Goal: Find specific page/section: Find specific page/section

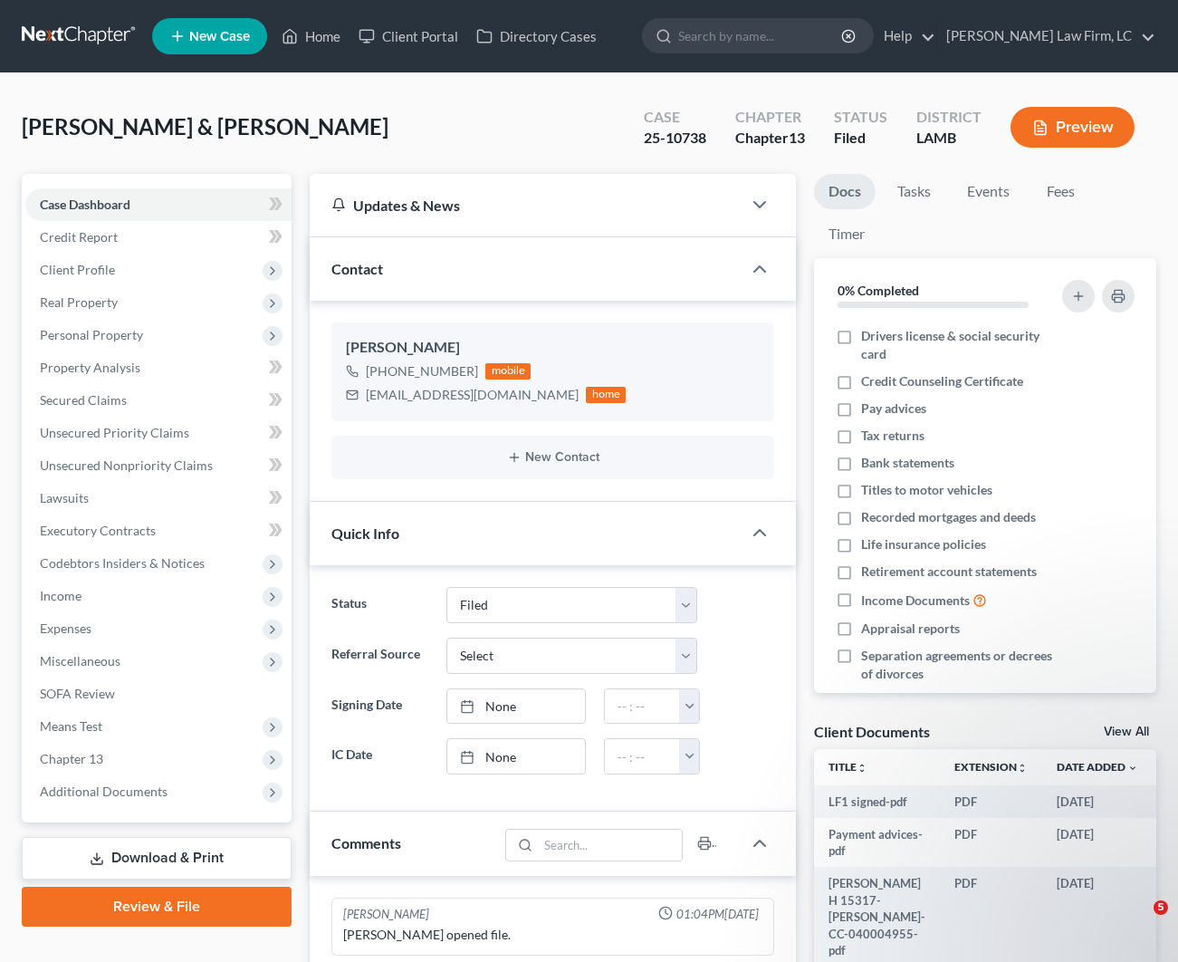
select select "2"
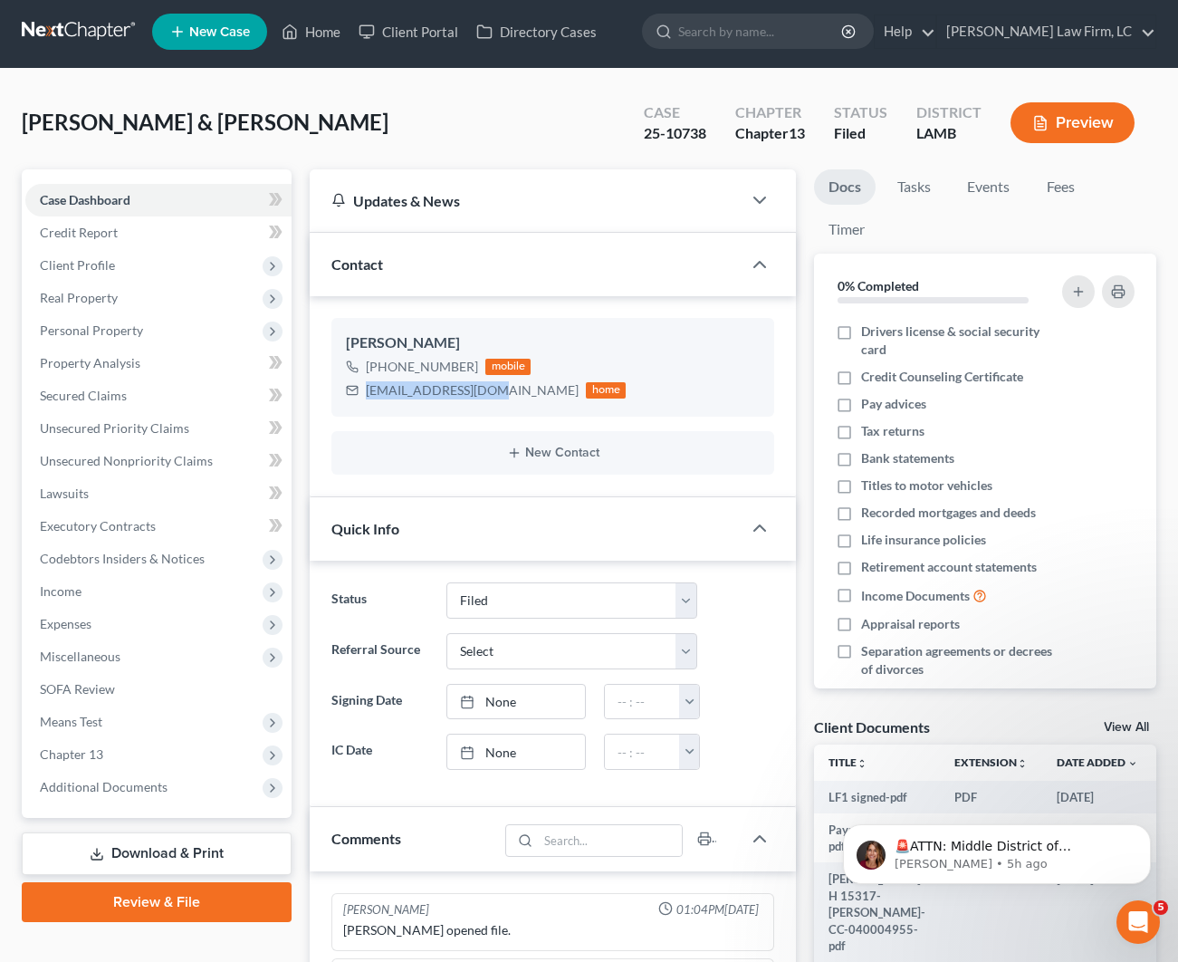
scroll to position [5, 0]
click at [321, 30] on link "Home" at bounding box center [311, 31] width 77 height 33
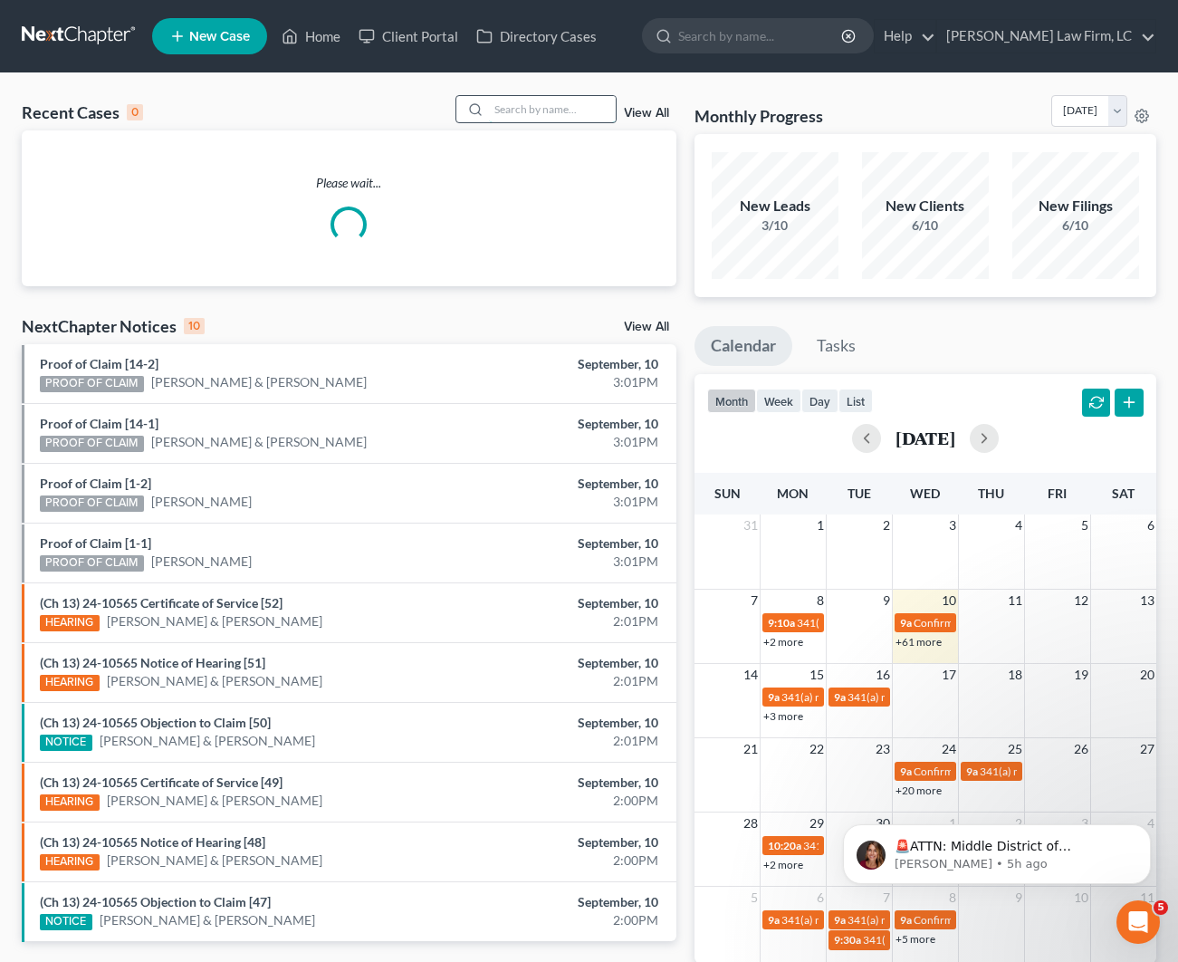
click at [545, 103] on input "search" at bounding box center [552, 109] width 127 height 26
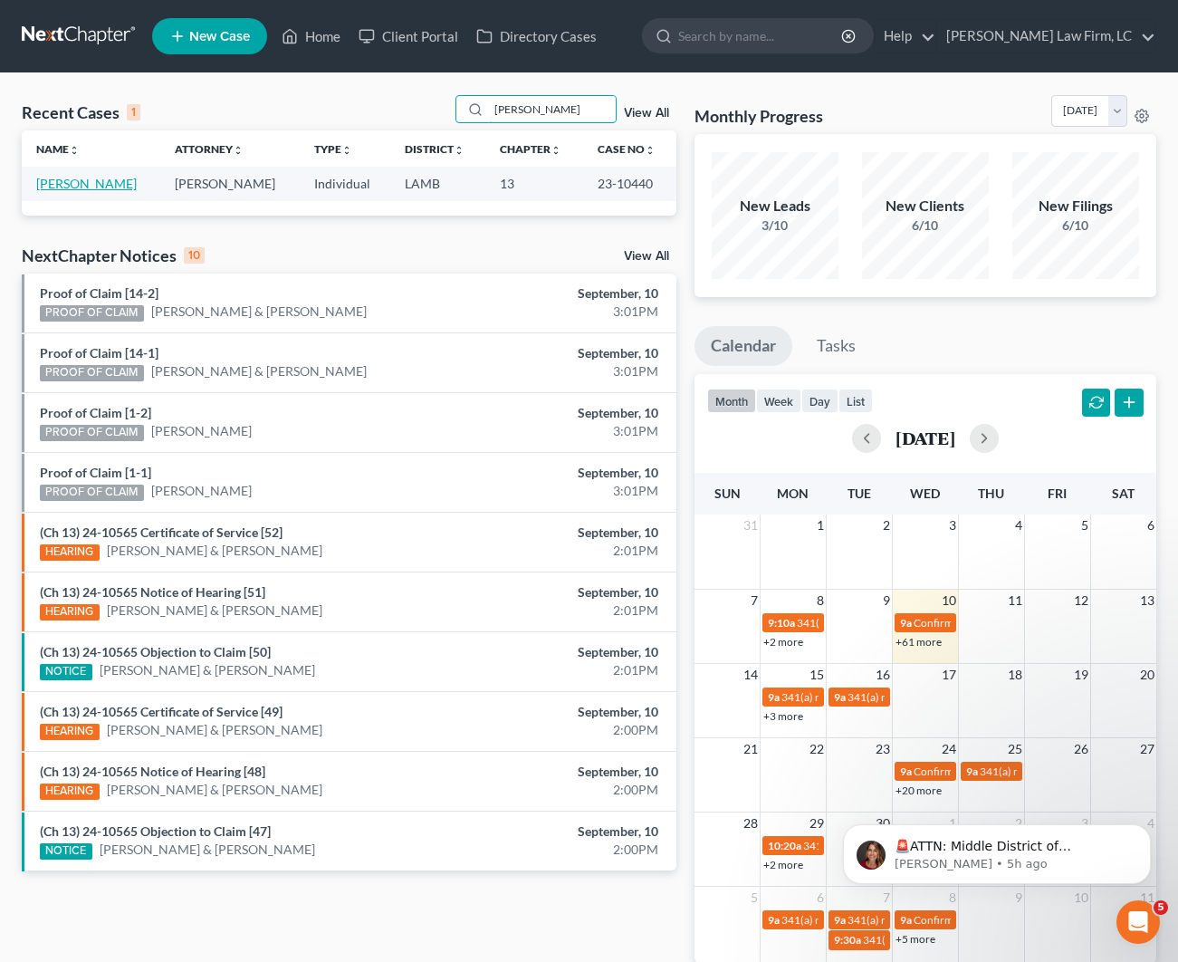
type input "[PERSON_NAME]"
click at [100, 187] on link "[PERSON_NAME]" at bounding box center [86, 183] width 101 height 15
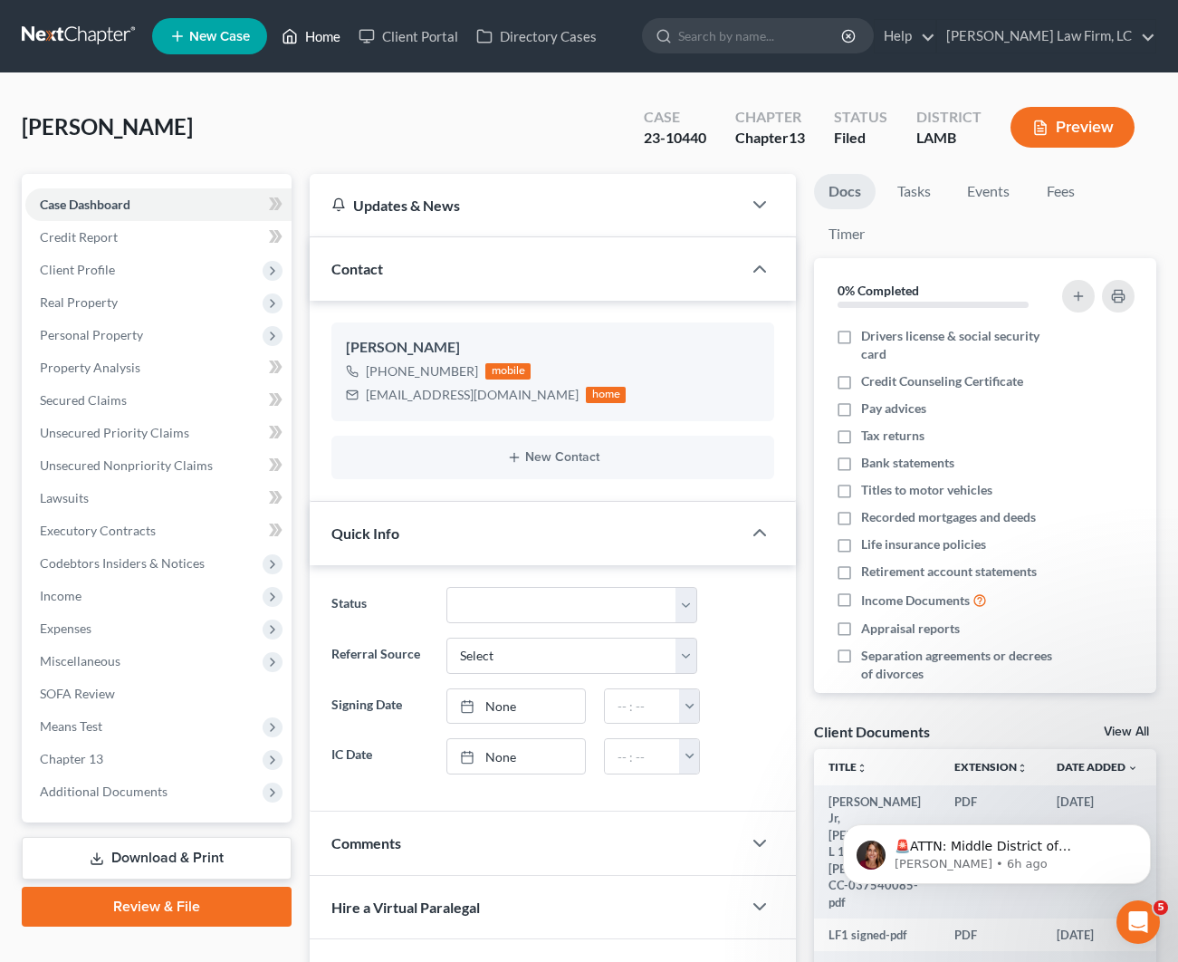
click at [313, 36] on link "Home" at bounding box center [311, 36] width 77 height 33
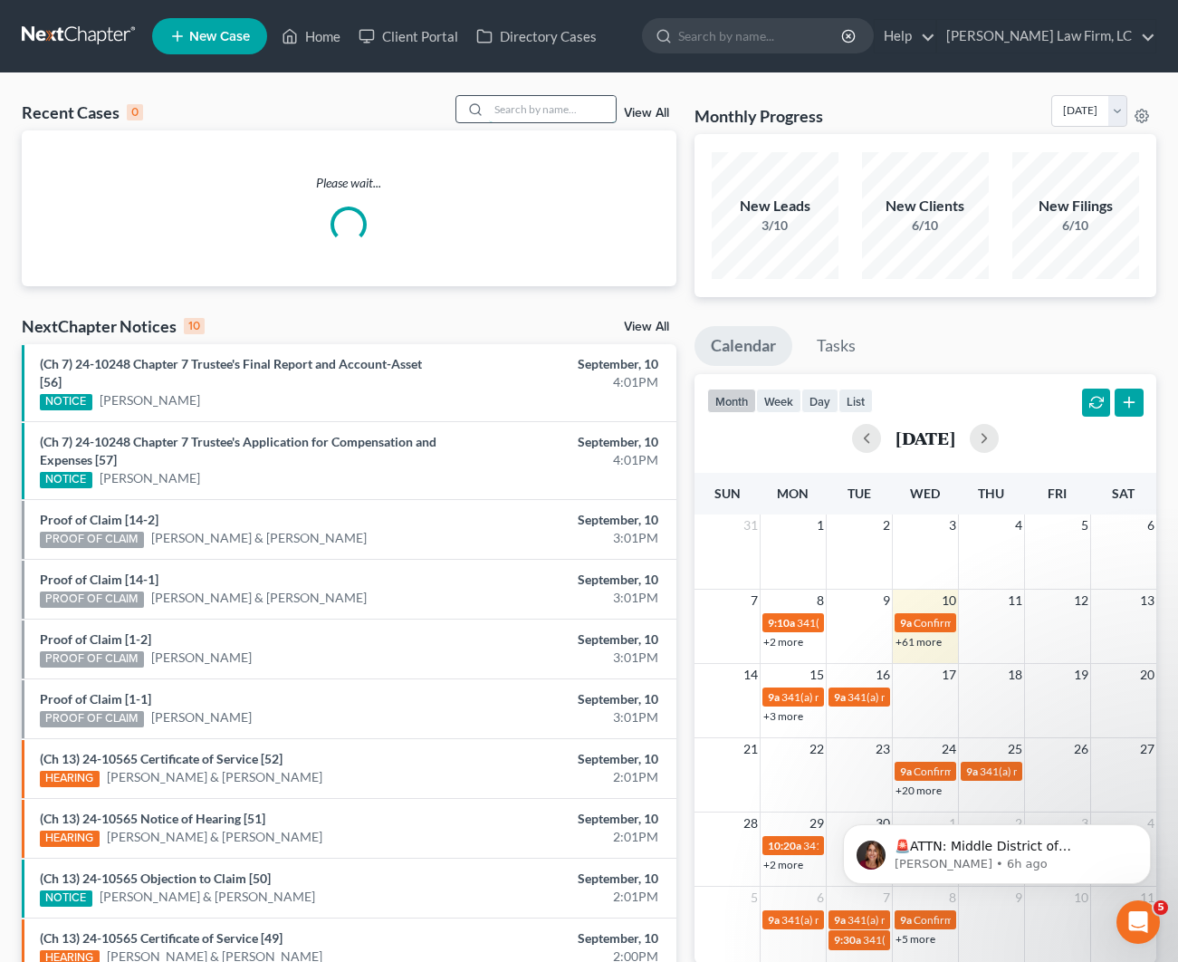
click at [499, 103] on input "search" at bounding box center [552, 109] width 127 height 26
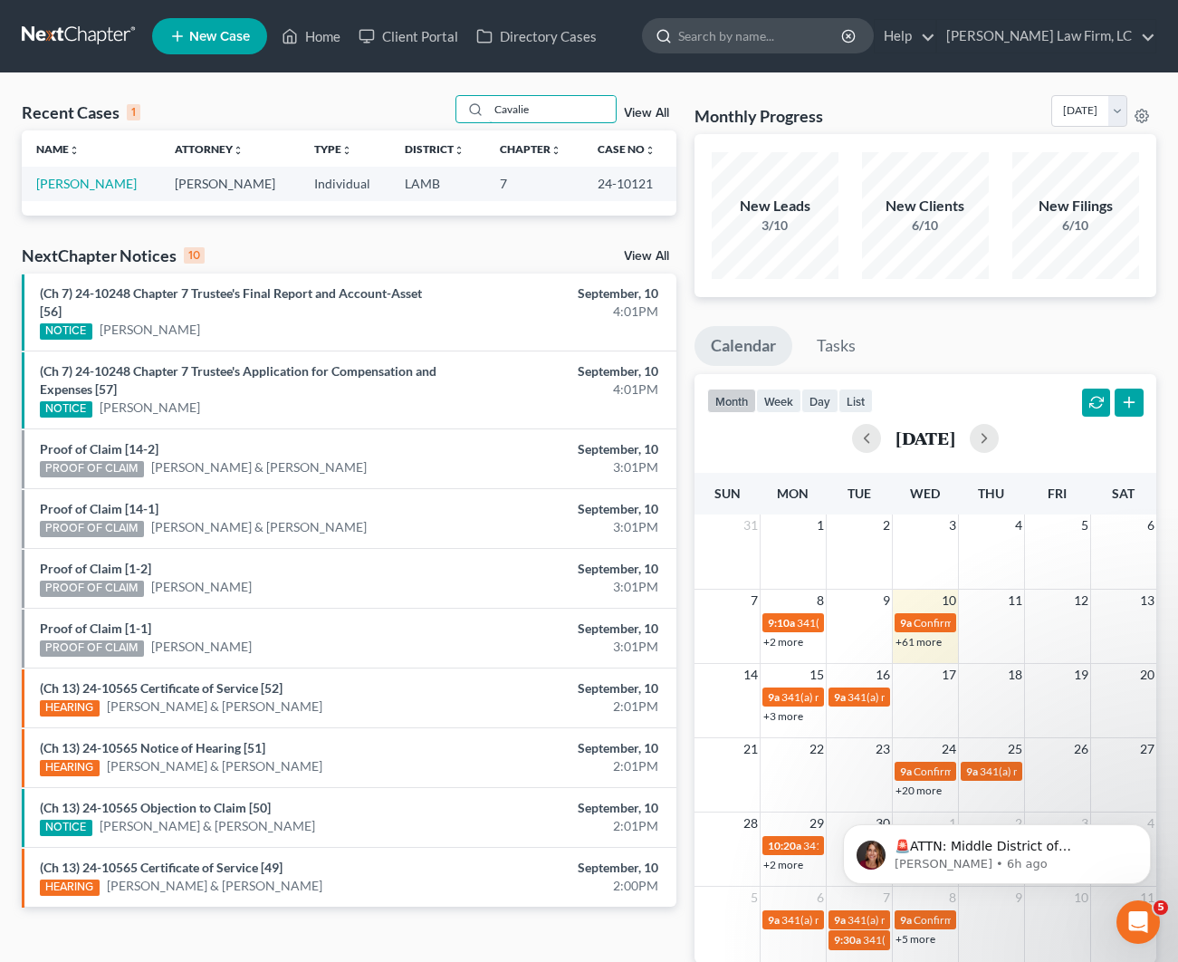
scroll to position [1, 0]
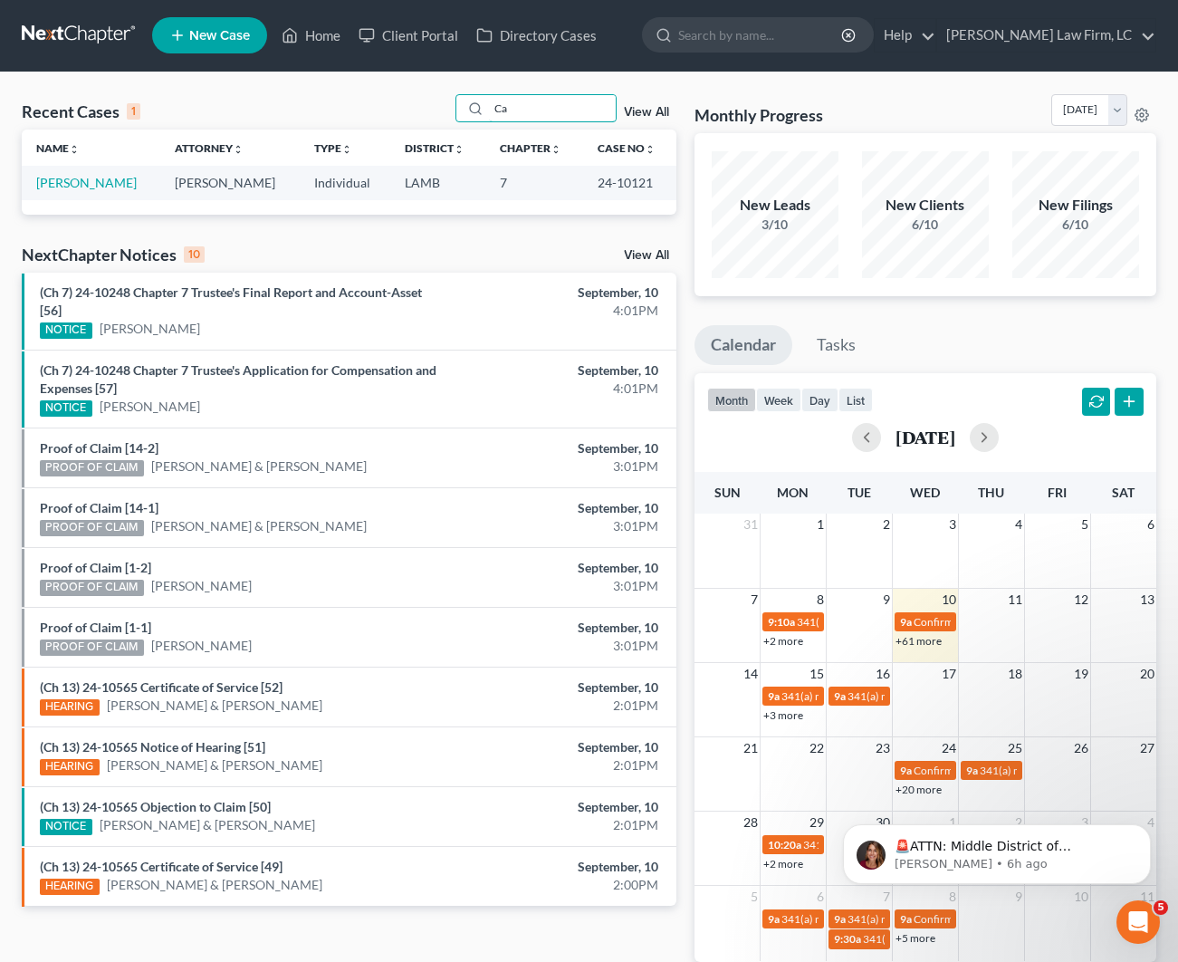
type input "C"
